Goal: Navigation & Orientation: Find specific page/section

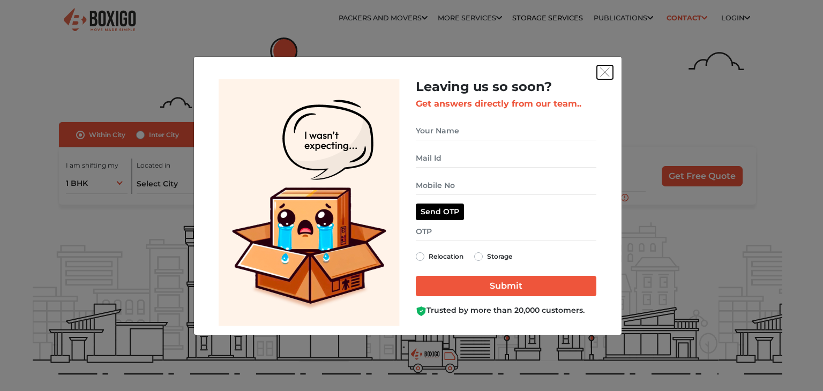
click at [604, 71] on img "get free quote dialog" at bounding box center [605, 72] width 10 height 10
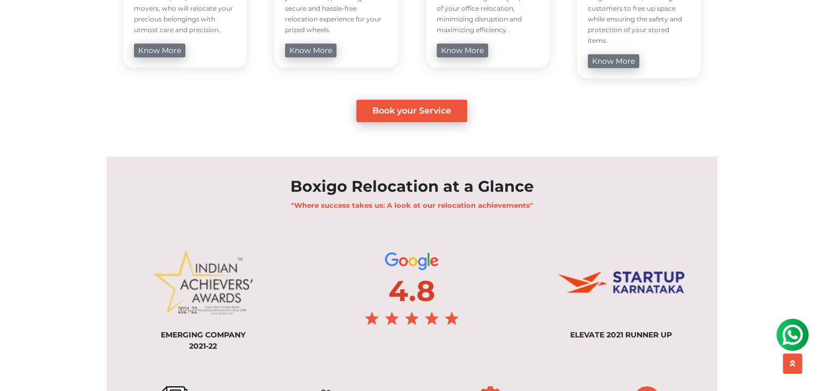
scroll to position [803, 0]
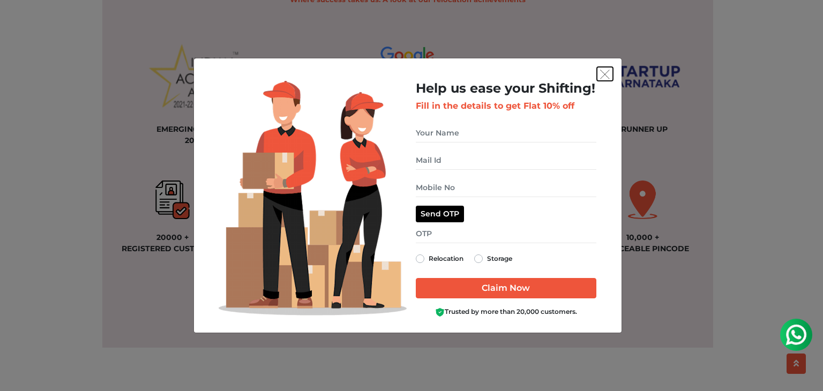
click at [602, 77] on img "get free quote dialog" at bounding box center [605, 75] width 10 height 10
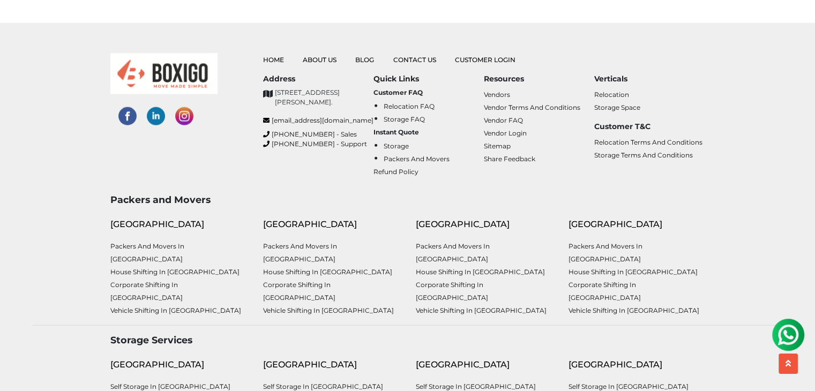
scroll to position [2785, 0]
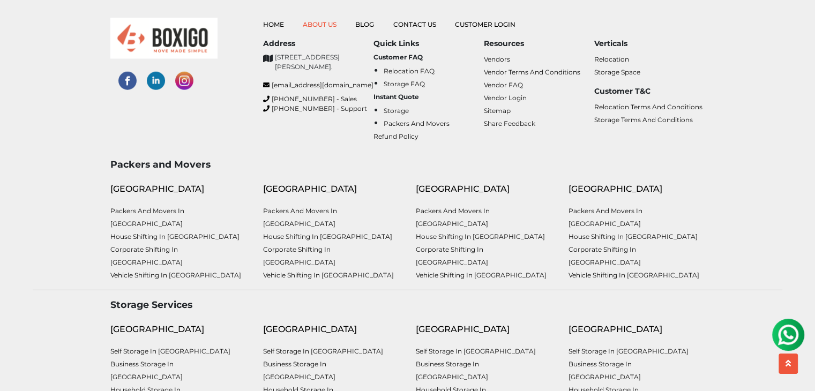
click at [319, 22] on link "About Us" at bounding box center [320, 24] width 34 height 8
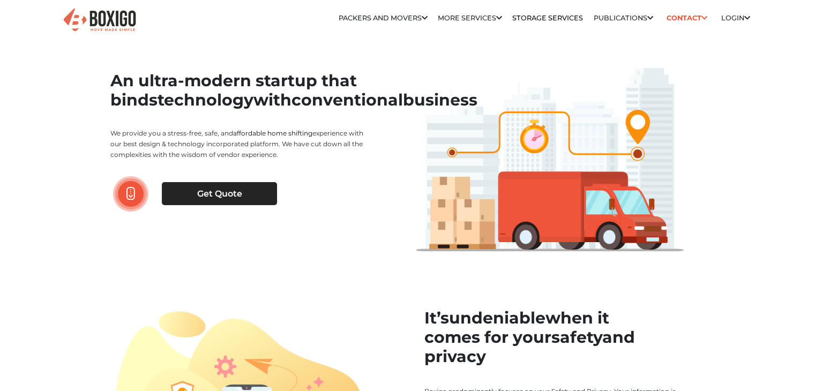
drag, startPoint x: 108, startPoint y: 147, endPoint x: 307, endPoint y: 172, distance: 200.8
click at [307, 172] on div "An ultra-modern startup that binds technology with conventional business We pro…" at bounding box center [254, 153] width 305 height 198
click at [358, 160] on p "We provide you a stress-free, safe, and affordable home shifting experience wit…" at bounding box center [240, 144] width 260 height 32
drag, startPoint x: 107, startPoint y: 150, endPoint x: 306, endPoint y: 187, distance: 203.2
click at [260, 184] on div "An ultra-modern startup that binds technology with conventional business We pro…" at bounding box center [254, 153] width 305 height 198
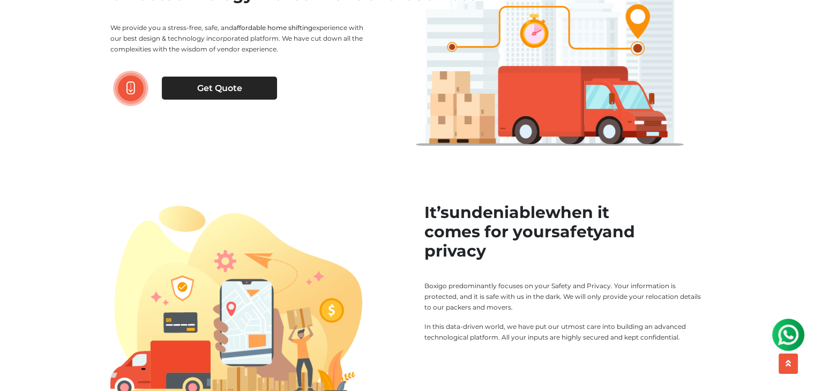
scroll to position [107, 0]
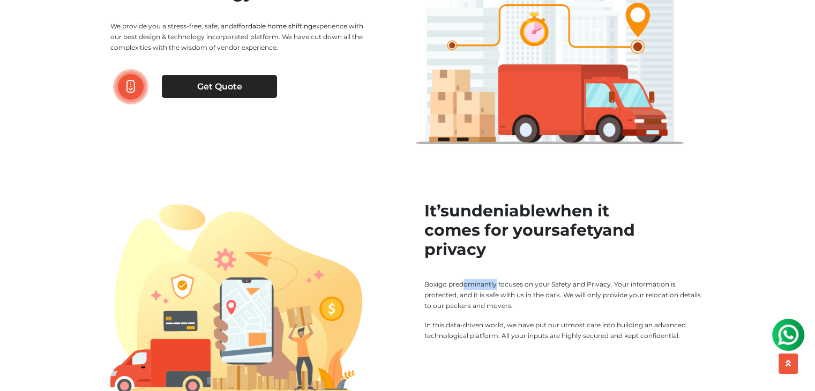
drag, startPoint x: 418, startPoint y: 273, endPoint x: 454, endPoint y: 287, distance: 38.5
click at [454, 287] on div "It’s undeniable when it comes for your safety and privacy Boxigo predominantly …" at bounding box center [560, 298] width 305 height 195
drag, startPoint x: 106, startPoint y: 46, endPoint x: 695, endPoint y: 338, distance: 658.0
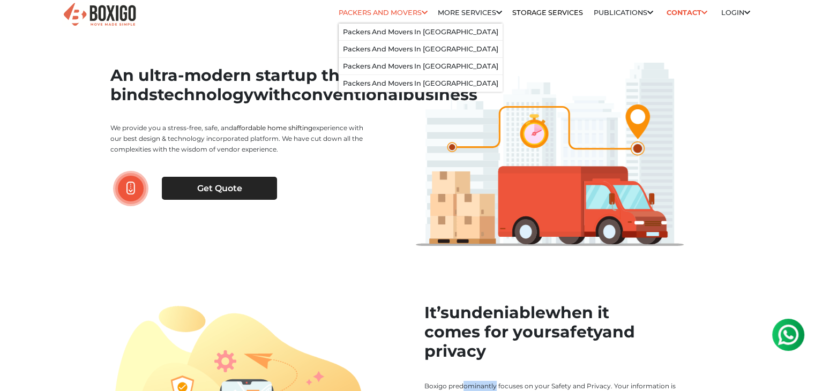
scroll to position [0, 0]
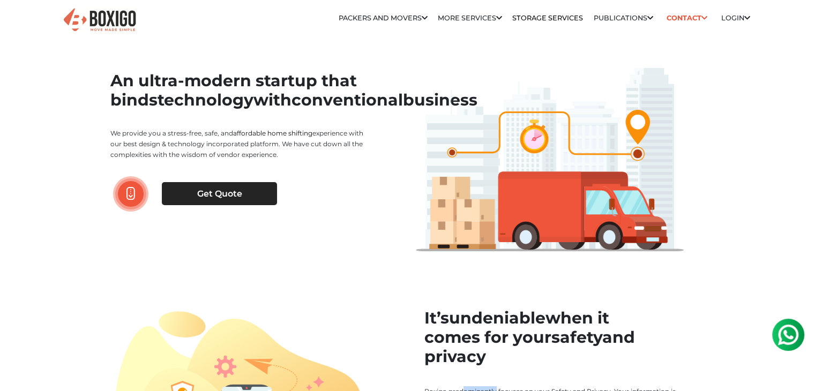
drag, startPoint x: 498, startPoint y: 198, endPoint x: 91, endPoint y: 141, distance: 411.0
copy main "Lo ipsumdo sit a consec-adip, elit, sed doeiusmodt inci utlabore etdolorema ali…"
click at [698, 196] on div at bounding box center [560, 153] width 305 height 198
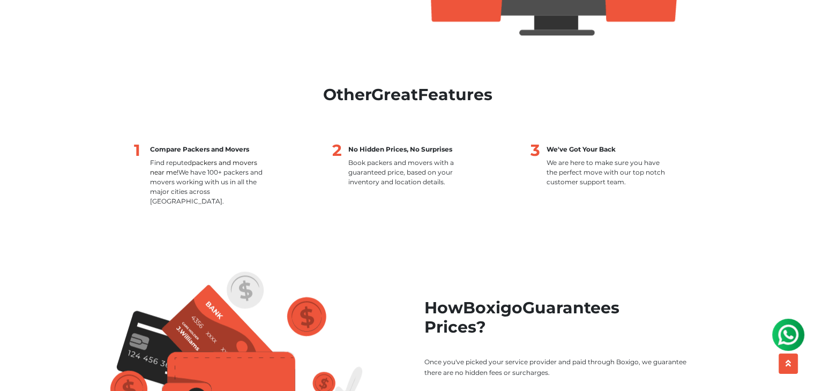
scroll to position [1125, 0]
